Goal: Task Accomplishment & Management: Manage account settings

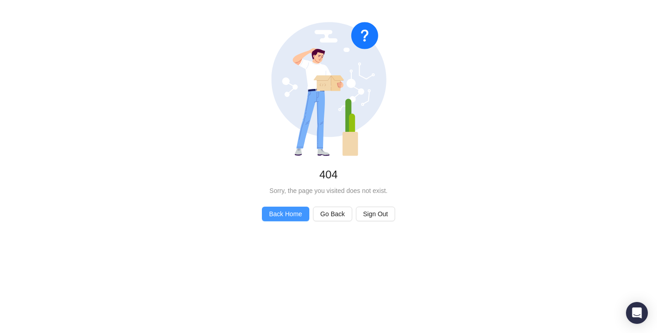
click at [294, 212] on span "Back Home" at bounding box center [285, 214] width 33 height 10
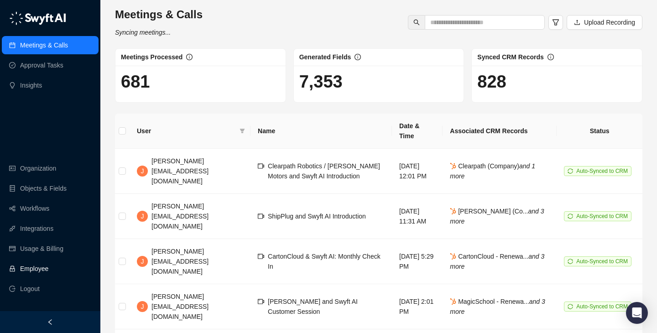
click at [45, 265] on link "Employee" at bounding box center [34, 269] width 28 height 18
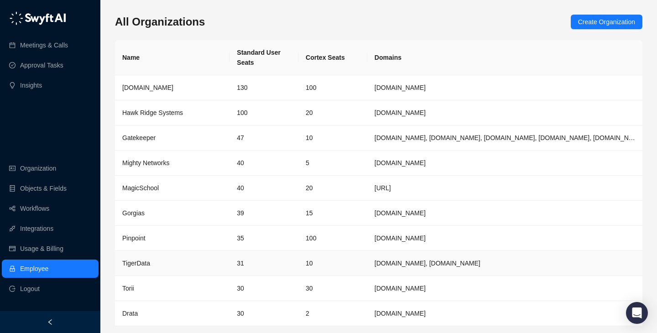
click at [295, 263] on td "31" at bounding box center [263, 263] width 69 height 25
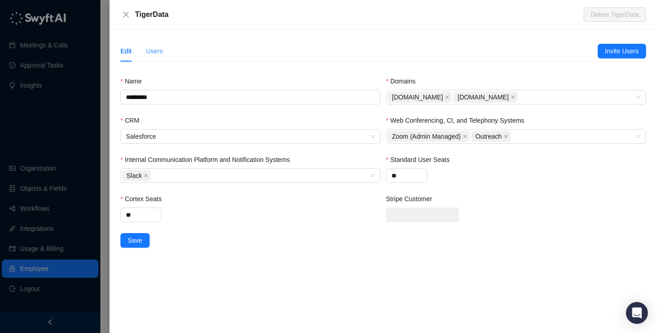
click at [160, 57] on div "Users" at bounding box center [154, 51] width 17 height 21
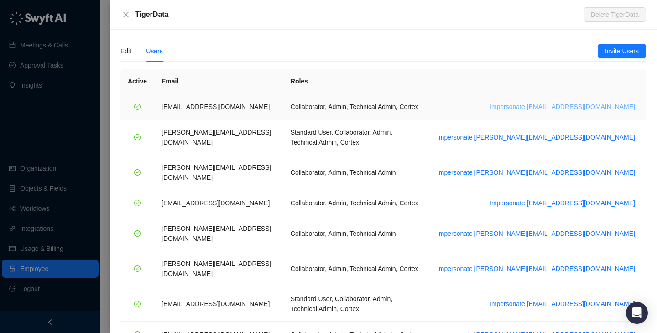
click at [591, 106] on span "Impersonate ajay@tigerdata.com" at bounding box center [561, 107] width 145 height 10
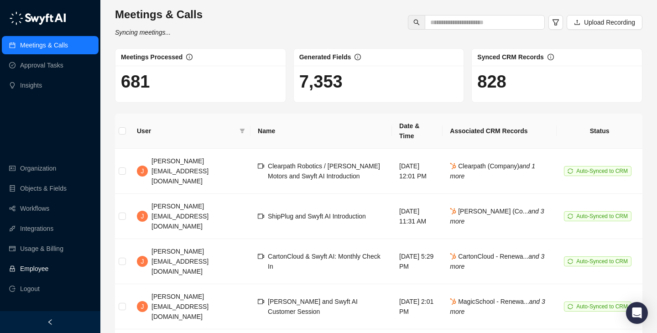
click at [46, 270] on link "Employee" at bounding box center [34, 269] width 28 height 18
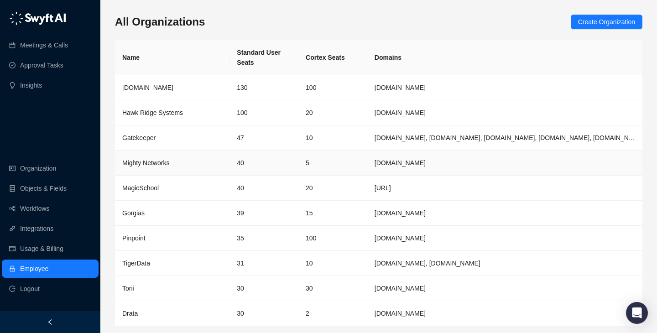
scroll to position [28, 0]
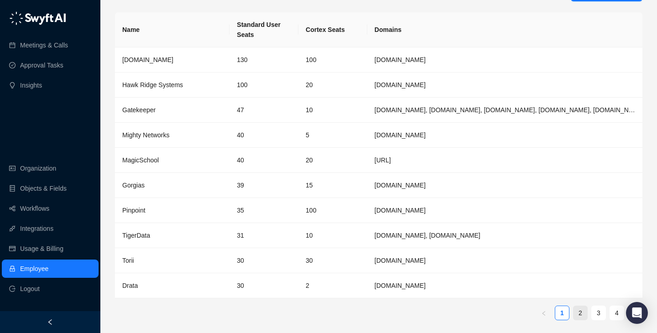
click at [578, 313] on link "2" at bounding box center [580, 313] width 14 height 14
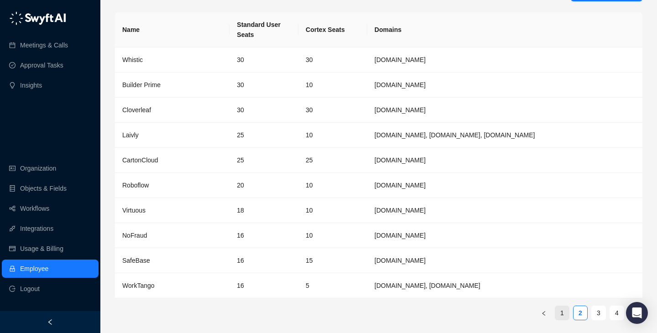
click at [567, 314] on link "1" at bounding box center [562, 313] width 14 height 14
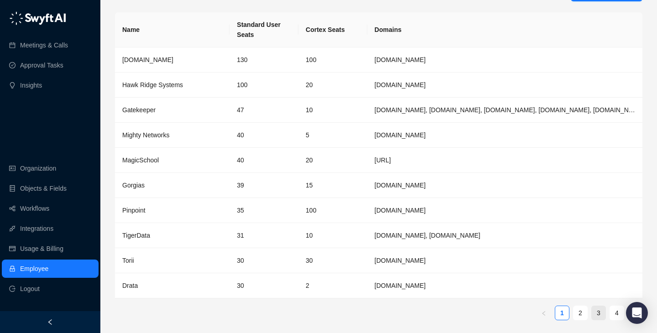
click at [602, 315] on link "3" at bounding box center [599, 313] width 14 height 14
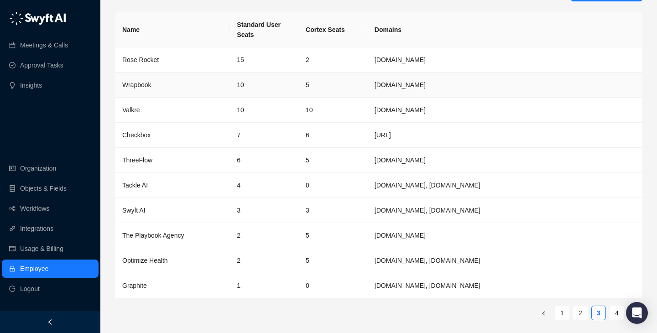
click at [293, 82] on td "10" at bounding box center [263, 85] width 69 height 25
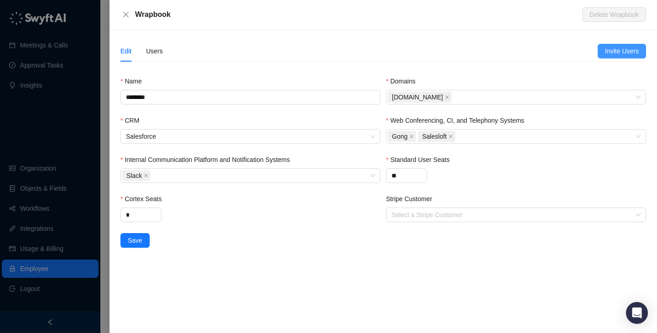
click at [613, 54] on span "Invite Users" at bounding box center [622, 51] width 34 height 10
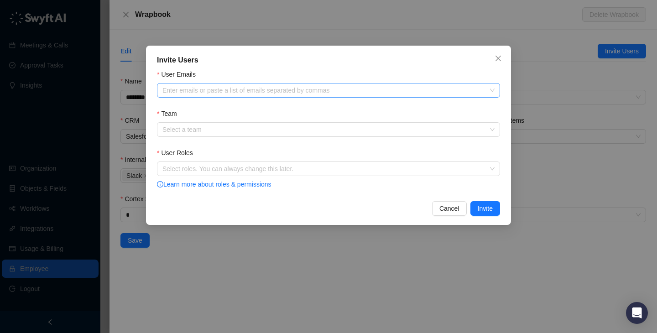
click at [265, 90] on div at bounding box center [324, 90] width 330 height 7
paste input "**********"
type input "**********"
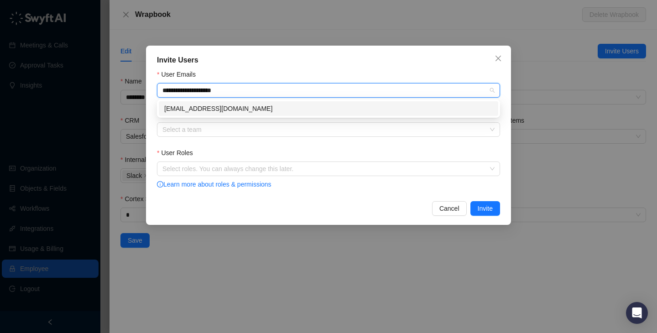
click at [261, 106] on div "loakford@wrapbook.com" at bounding box center [328, 109] width 328 height 10
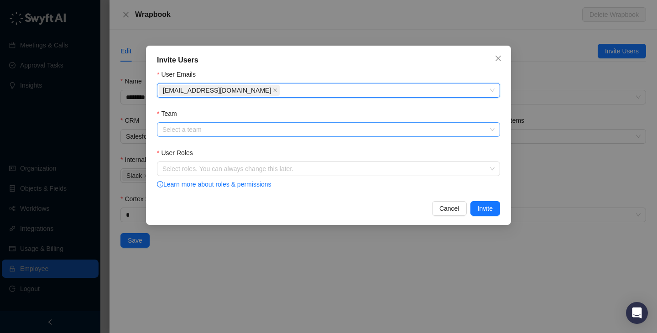
click at [263, 130] on input "Team" at bounding box center [325, 130] width 327 height 14
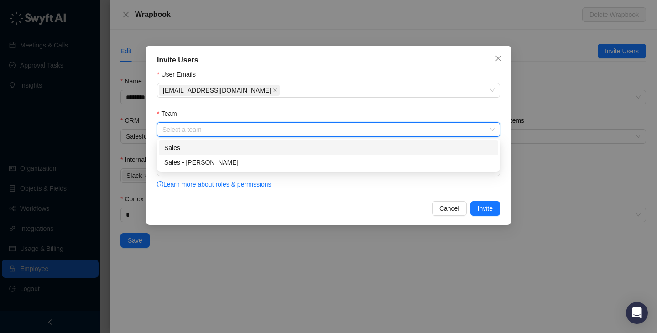
click at [290, 115] on div "Team" at bounding box center [328, 116] width 343 height 14
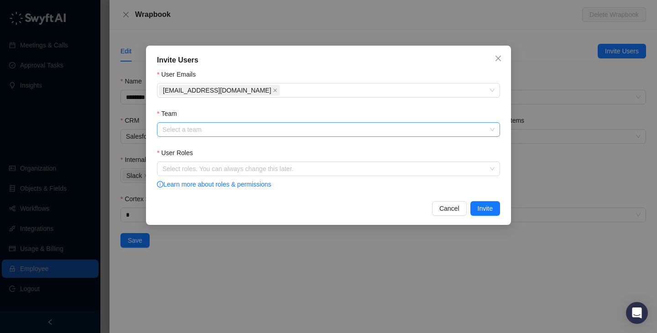
click at [285, 132] on input "Team" at bounding box center [325, 130] width 327 height 14
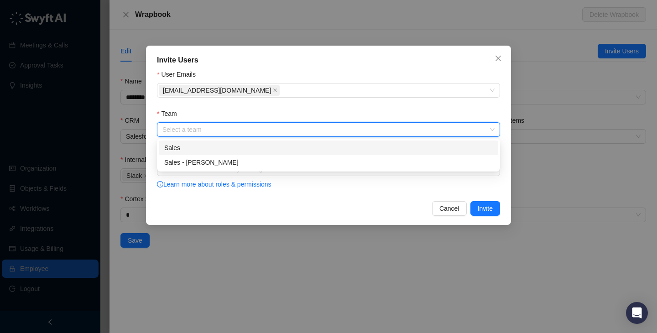
click at [288, 152] on div "Sales" at bounding box center [328, 148] width 328 height 10
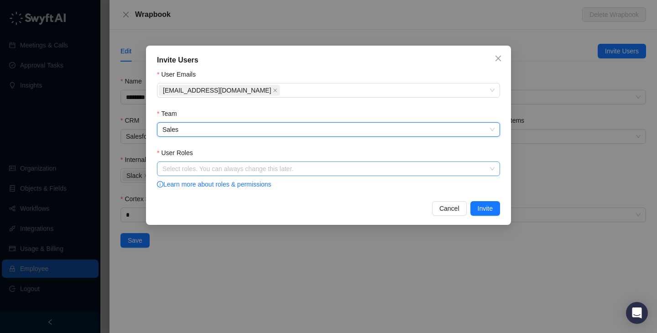
click at [288, 162] on div "Select roles. You can always change this later." at bounding box center [328, 168] width 343 height 15
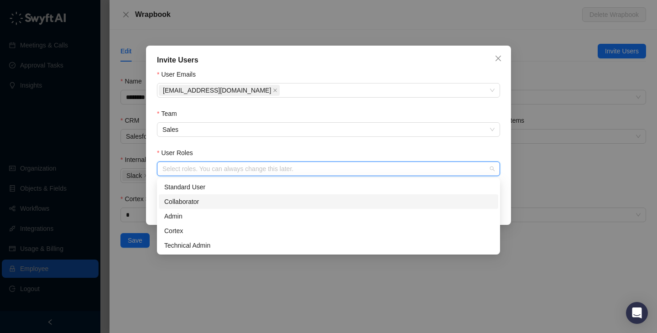
click at [239, 204] on div "Collaborator" at bounding box center [328, 202] width 328 height 10
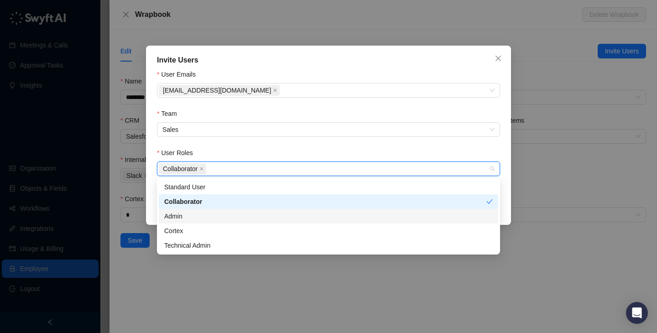
click at [239, 214] on div "Admin" at bounding box center [328, 216] width 328 height 10
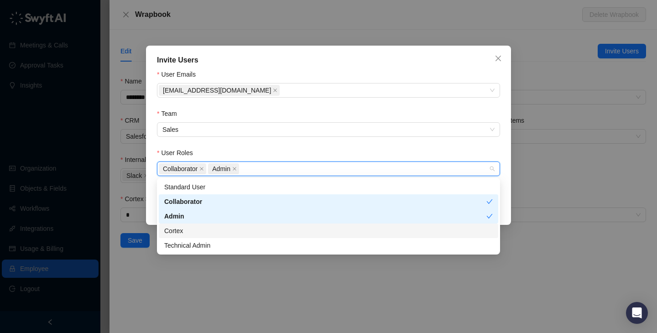
click at [237, 227] on div "Cortex" at bounding box center [328, 231] width 328 height 10
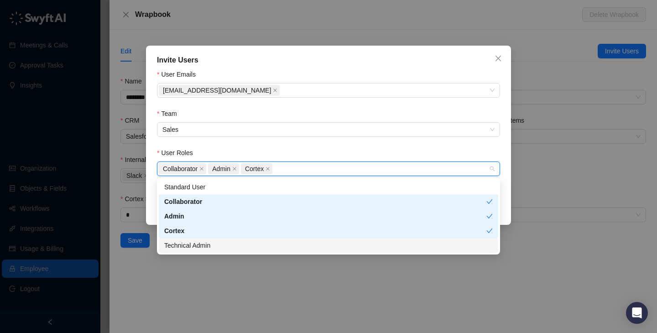
click at [239, 241] on div "Technical Admin" at bounding box center [328, 245] width 328 height 10
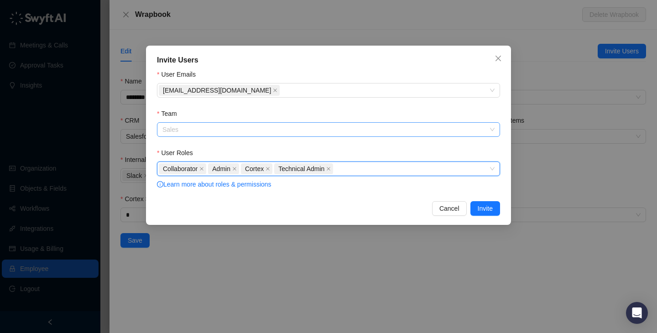
click at [290, 135] on span "Sales" at bounding box center [328, 130] width 332 height 14
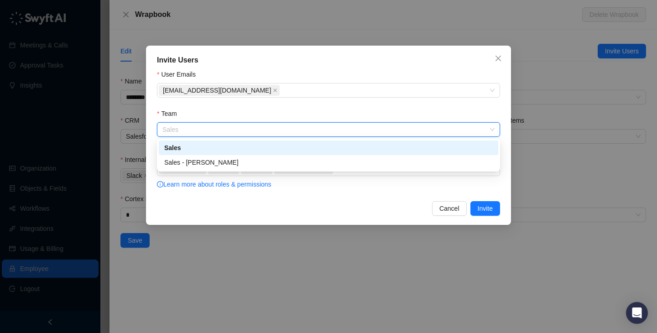
click at [300, 117] on div "Team" at bounding box center [328, 116] width 343 height 14
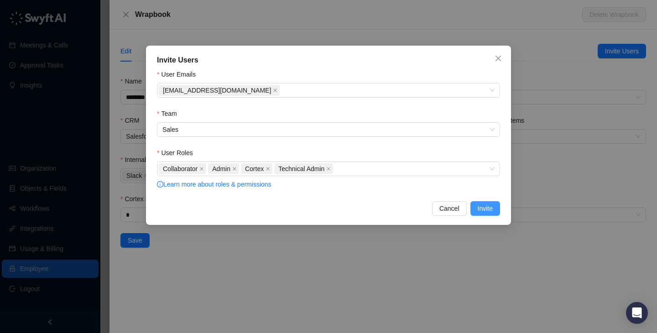
click at [473, 206] on button "Invite" at bounding box center [485, 208] width 30 height 15
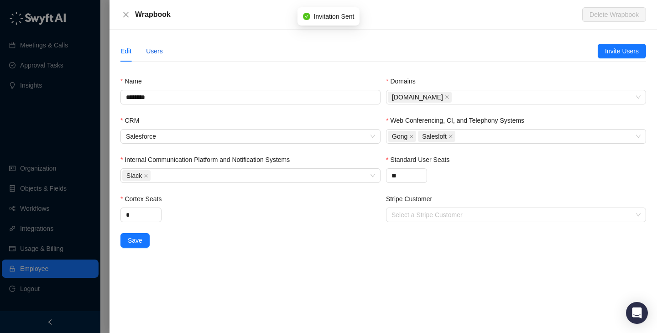
click at [153, 52] on div "Users" at bounding box center [154, 51] width 17 height 10
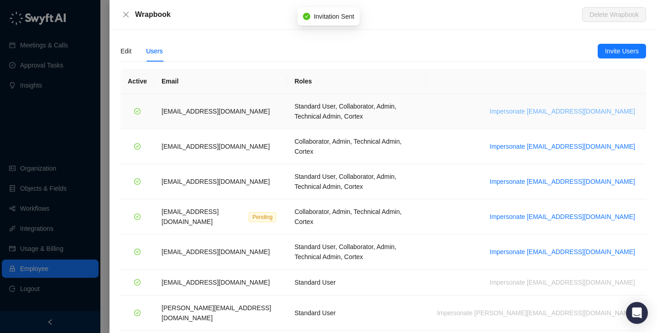
click at [593, 106] on span "Impersonate jdailey@wrapbook.com" at bounding box center [561, 111] width 145 height 10
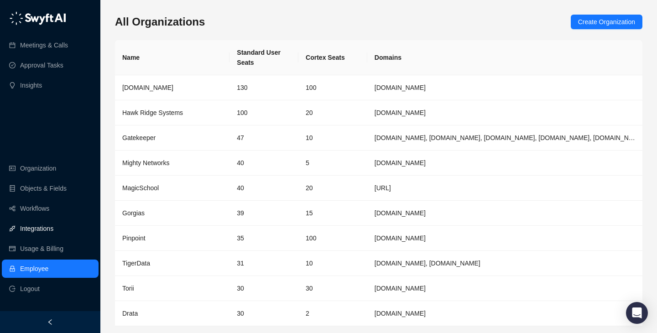
click at [53, 229] on link "Integrations" at bounding box center [36, 228] width 33 height 18
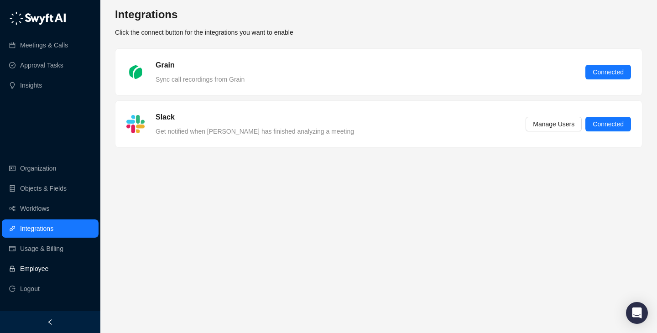
click at [48, 264] on link "Employee" at bounding box center [34, 269] width 28 height 18
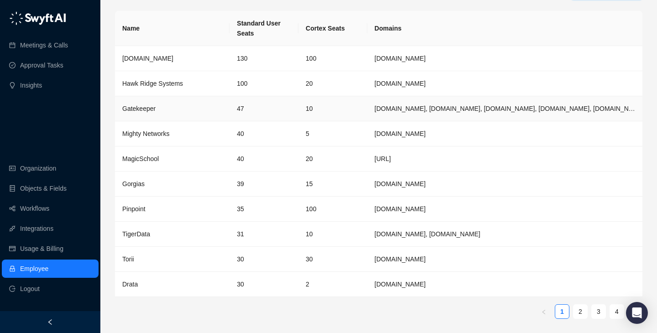
scroll to position [30, 0]
click at [484, 290] on td "[DOMAIN_NAME]" at bounding box center [504, 283] width 275 height 25
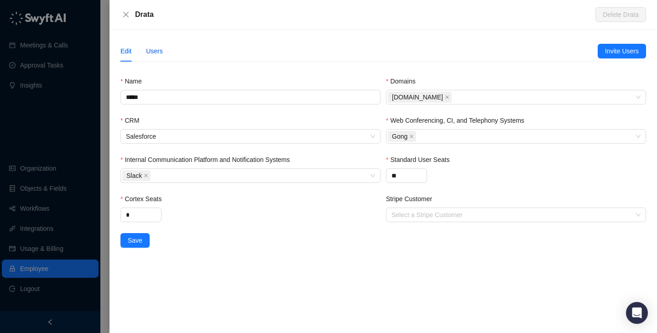
click at [147, 47] on div "Users" at bounding box center [154, 51] width 17 height 10
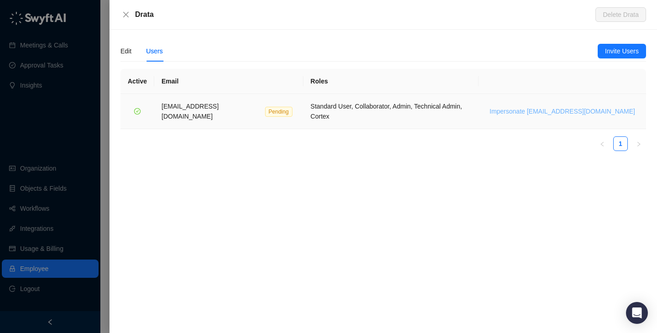
click at [597, 108] on span "Impersonate [EMAIL_ADDRESS][DOMAIN_NAME]" at bounding box center [561, 111] width 145 height 10
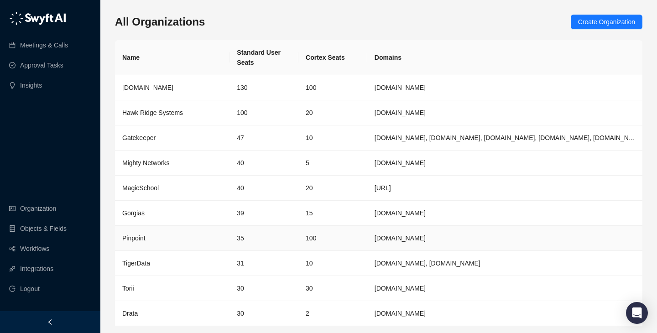
scroll to position [30, 0]
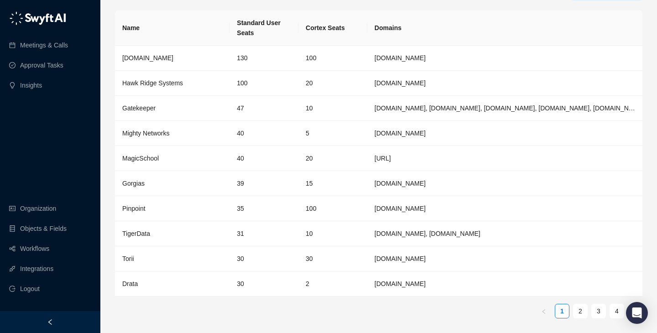
click at [571, 312] on ul "1 2 3 4" at bounding box center [378, 311] width 527 height 15
click at [584, 314] on link "2" at bounding box center [580, 311] width 14 height 14
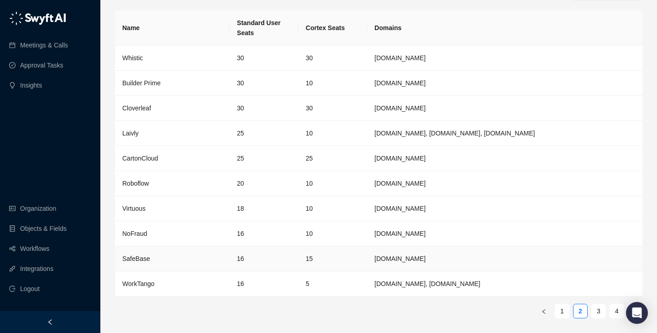
click at [381, 262] on td "[DOMAIN_NAME]" at bounding box center [504, 258] width 275 height 25
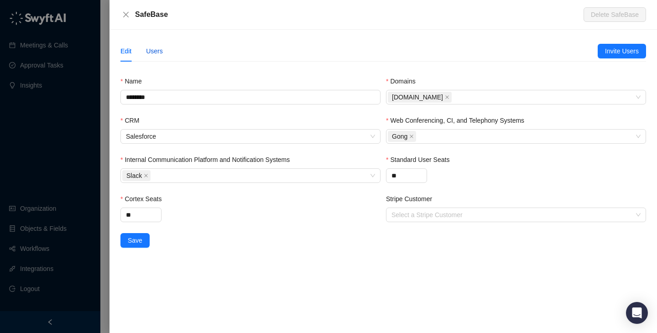
click at [159, 49] on div "Users" at bounding box center [154, 51] width 17 height 10
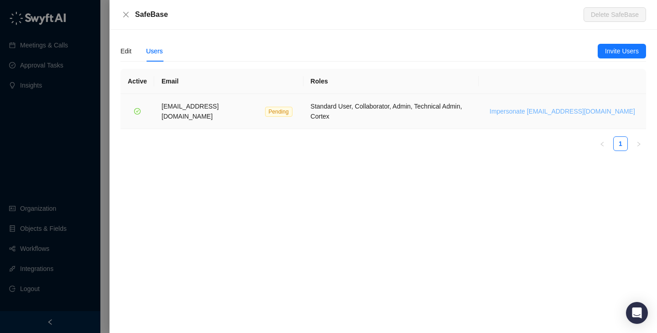
click at [611, 109] on span "Impersonate [EMAIL_ADDRESS][DOMAIN_NAME]" at bounding box center [561, 111] width 145 height 10
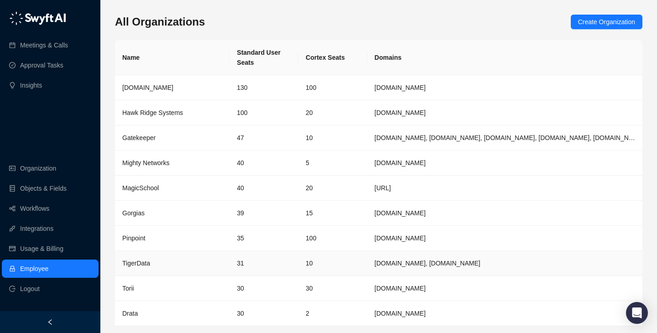
scroll to position [30, 0]
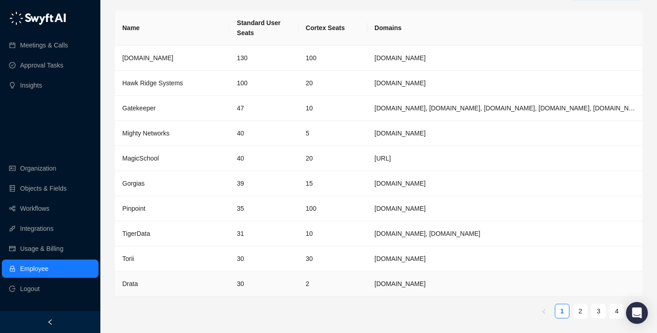
click at [364, 294] on td "2" at bounding box center [332, 283] width 69 height 25
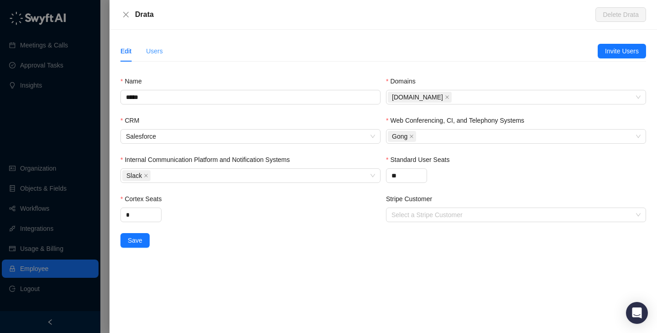
click at [156, 56] on div "Users" at bounding box center [154, 51] width 17 height 21
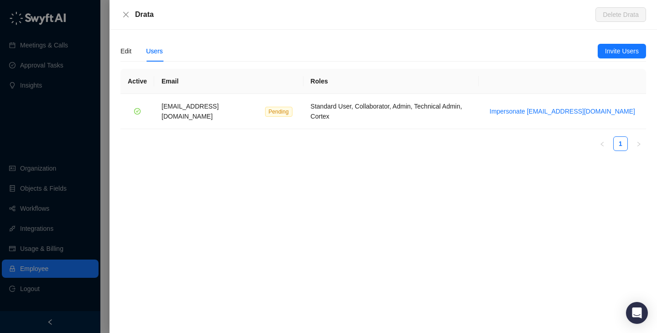
click at [117, 59] on div "Edit Users Invite Users Name ***** Domains Drata.com CRM Salesforce Web Confere…" at bounding box center [382, 181] width 547 height 303
click at [140, 52] on div "Edit Users" at bounding box center [141, 51] width 42 height 21
click at [131, 52] on div "Edit" at bounding box center [125, 51] width 11 height 10
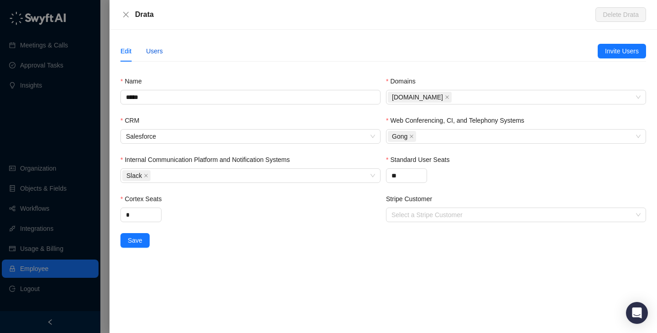
click at [159, 54] on div "Users" at bounding box center [154, 51] width 17 height 10
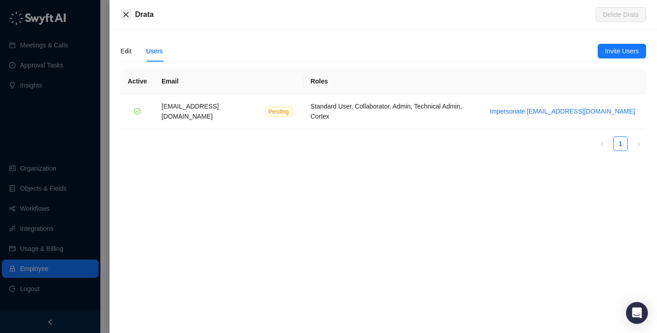
click at [127, 16] on icon "close" at bounding box center [125, 14] width 5 height 5
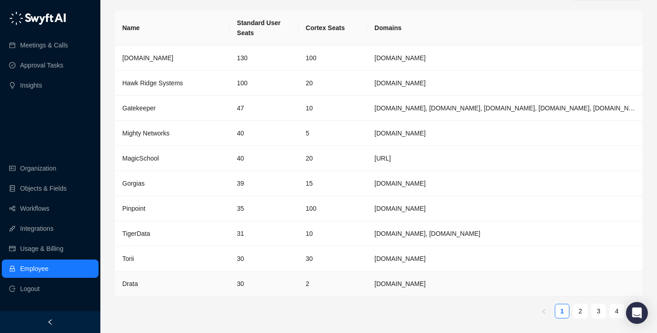
click at [523, 276] on td "[DOMAIN_NAME]" at bounding box center [504, 283] width 275 height 25
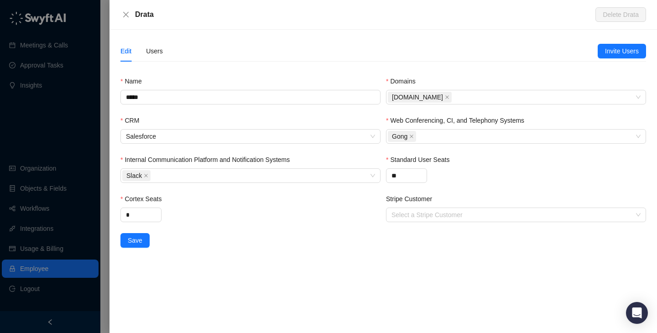
click at [116, 11] on div "Drata Delete Drata" at bounding box center [382, 15] width 547 height 30
click at [125, 14] on icon "close" at bounding box center [125, 14] width 5 height 5
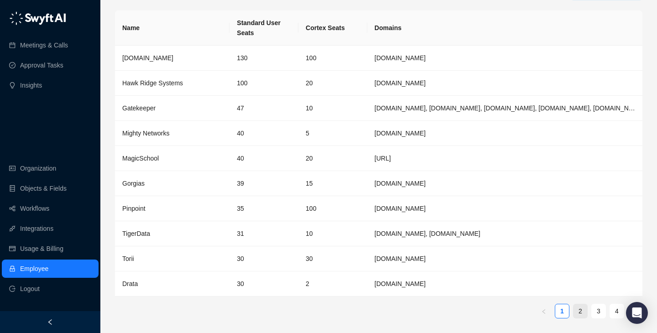
click at [581, 315] on link "2" at bounding box center [580, 311] width 14 height 14
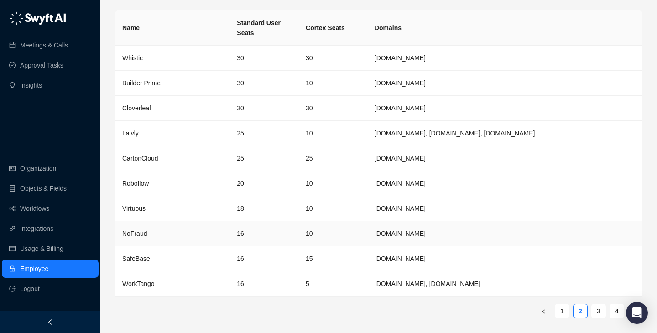
click at [275, 248] on td "16" at bounding box center [263, 258] width 69 height 25
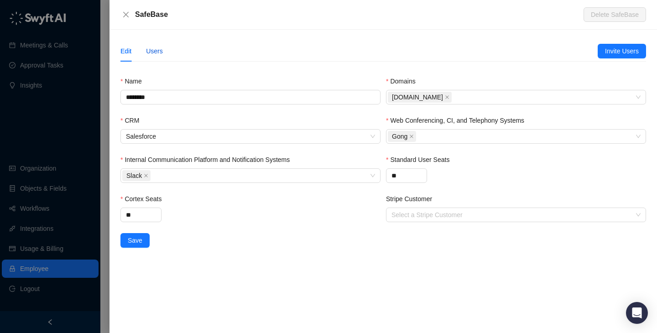
click at [154, 48] on div "Users" at bounding box center [154, 51] width 17 height 10
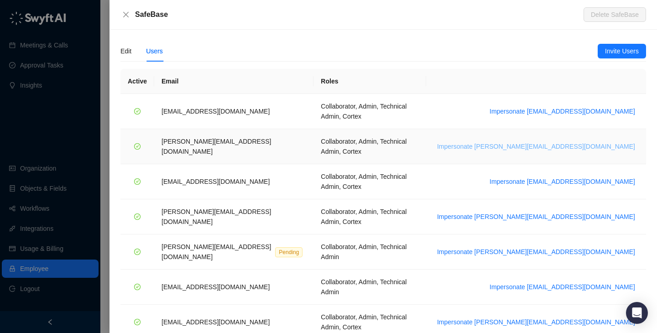
click at [613, 141] on span "Impersonate ana@safebase.io" at bounding box center [536, 146] width 198 height 10
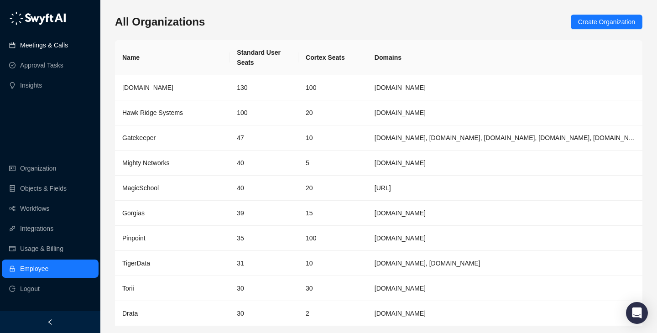
click at [56, 46] on link "Meetings & Calls" at bounding box center [44, 45] width 48 height 18
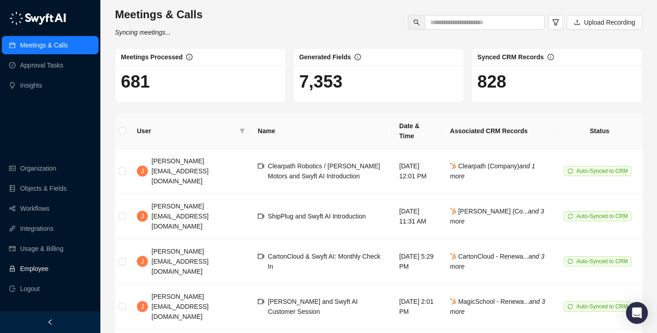
click at [39, 264] on link "Employee" at bounding box center [34, 269] width 28 height 18
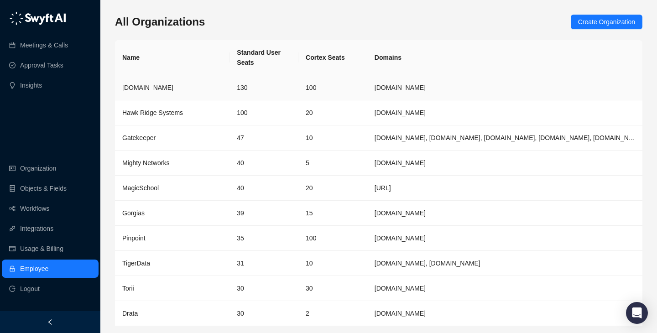
scroll to position [30, 0]
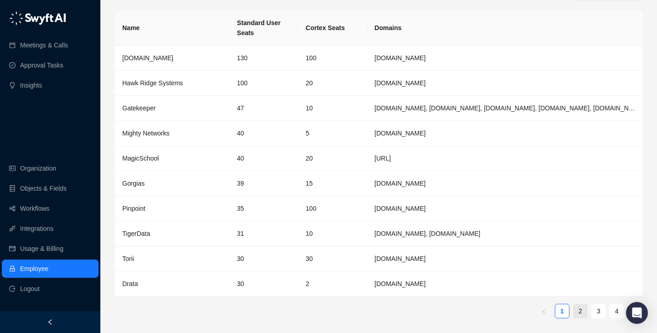
click at [584, 317] on link "2" at bounding box center [580, 311] width 14 height 14
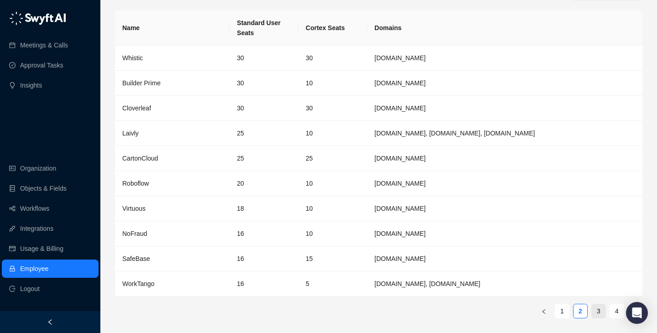
click at [603, 317] on link "3" at bounding box center [599, 311] width 14 height 14
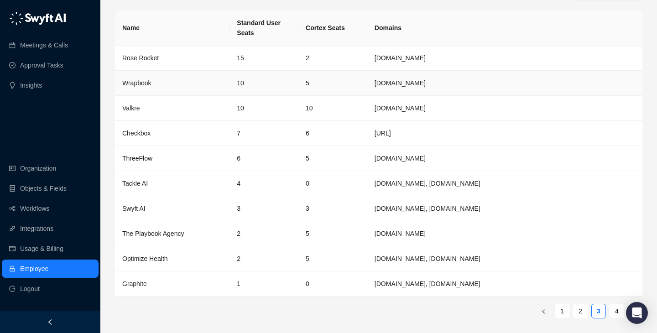
click at [263, 76] on td "10" at bounding box center [263, 83] width 69 height 25
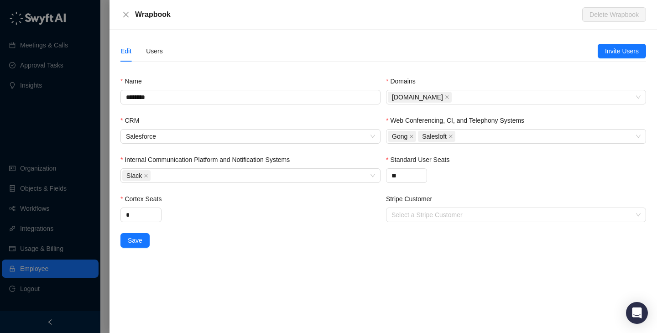
click at [78, 75] on div at bounding box center [328, 166] width 657 height 333
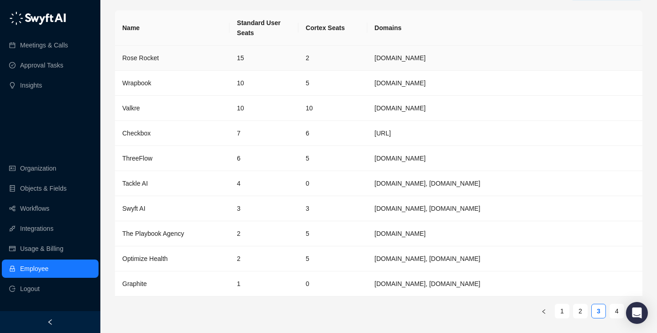
click at [141, 53] on div "Rose Rocket" at bounding box center [172, 58] width 100 height 10
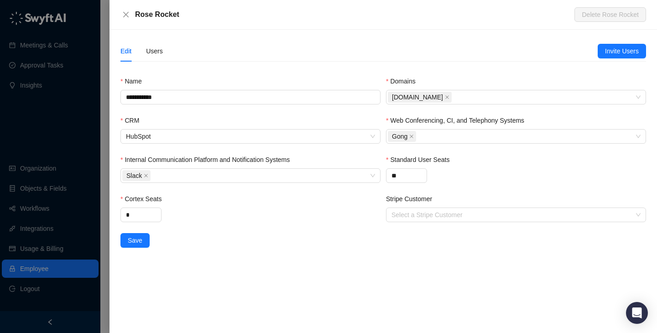
click at [156, 35] on div "**********" at bounding box center [382, 181] width 547 height 303
click at [156, 52] on div "Users" at bounding box center [154, 51] width 17 height 10
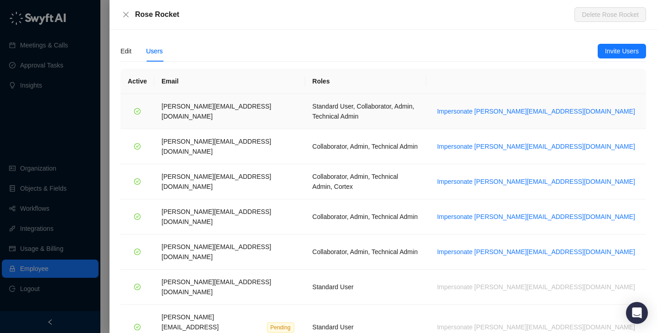
click at [550, 114] on td "Impersonate [PERSON_NAME][EMAIL_ADDRESS][DOMAIN_NAME]" at bounding box center [536, 111] width 220 height 35
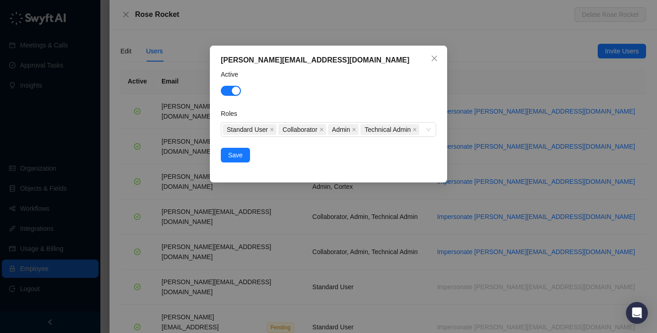
click at [520, 99] on div "[PERSON_NAME][EMAIL_ADDRESS][DOMAIN_NAME] Active Roles Standard User Collaborat…" at bounding box center [328, 166] width 657 height 333
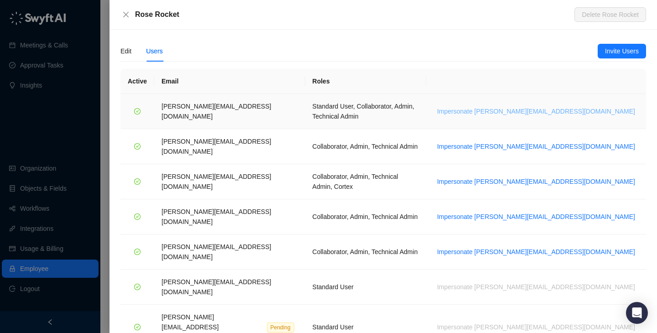
click at [549, 108] on span "Impersonate [PERSON_NAME][EMAIL_ADDRESS][DOMAIN_NAME]" at bounding box center [536, 111] width 198 height 10
